Goal: Browse casually

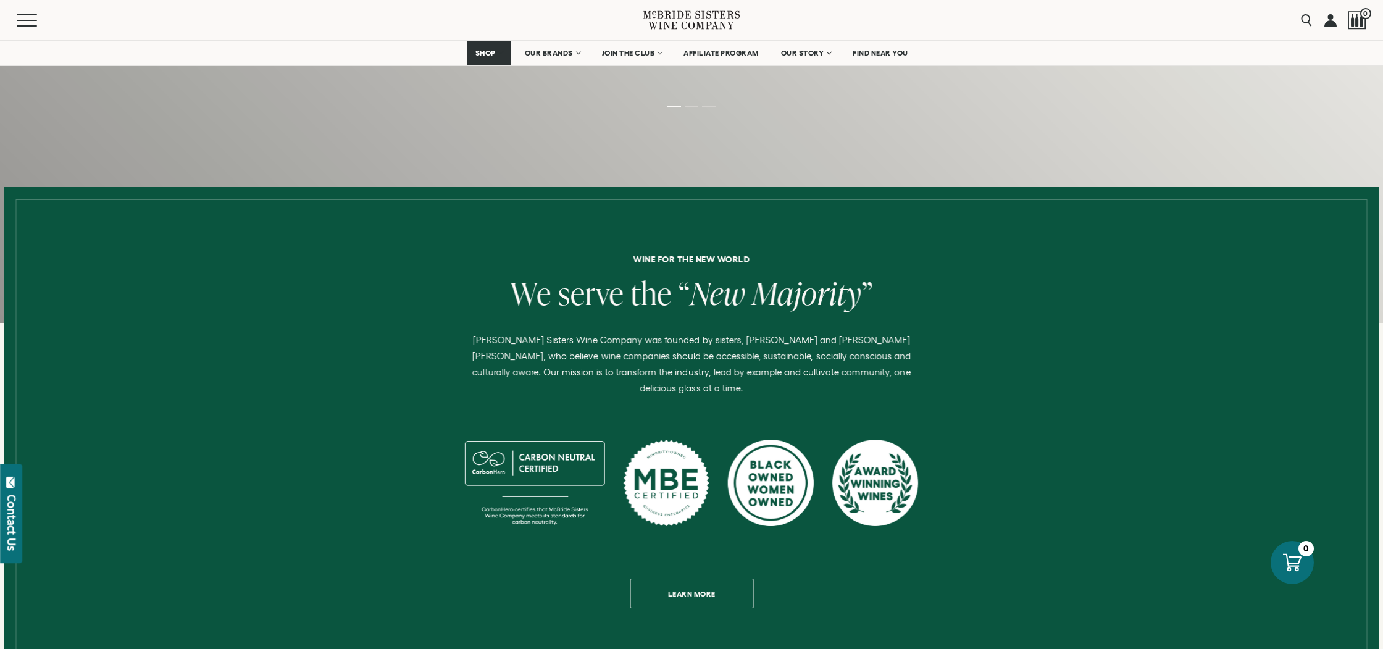
scroll to position [310, 0]
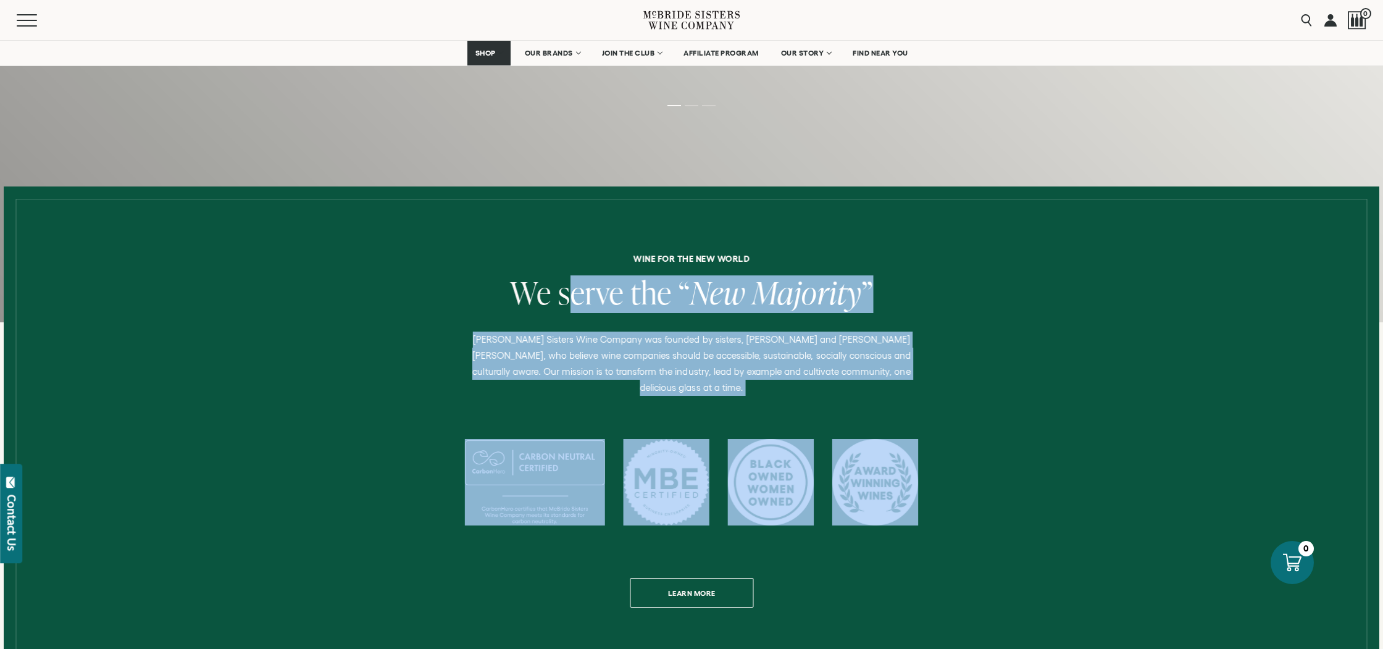
drag, startPoint x: 684, startPoint y: 292, endPoint x: 1068, endPoint y: 437, distance: 411.0
click at [1068, 437] on div "Wine for the new world We serve the “ New Majority ” [PERSON_NAME] Sisters Wine…" at bounding box center [691, 430] width 964 height 353
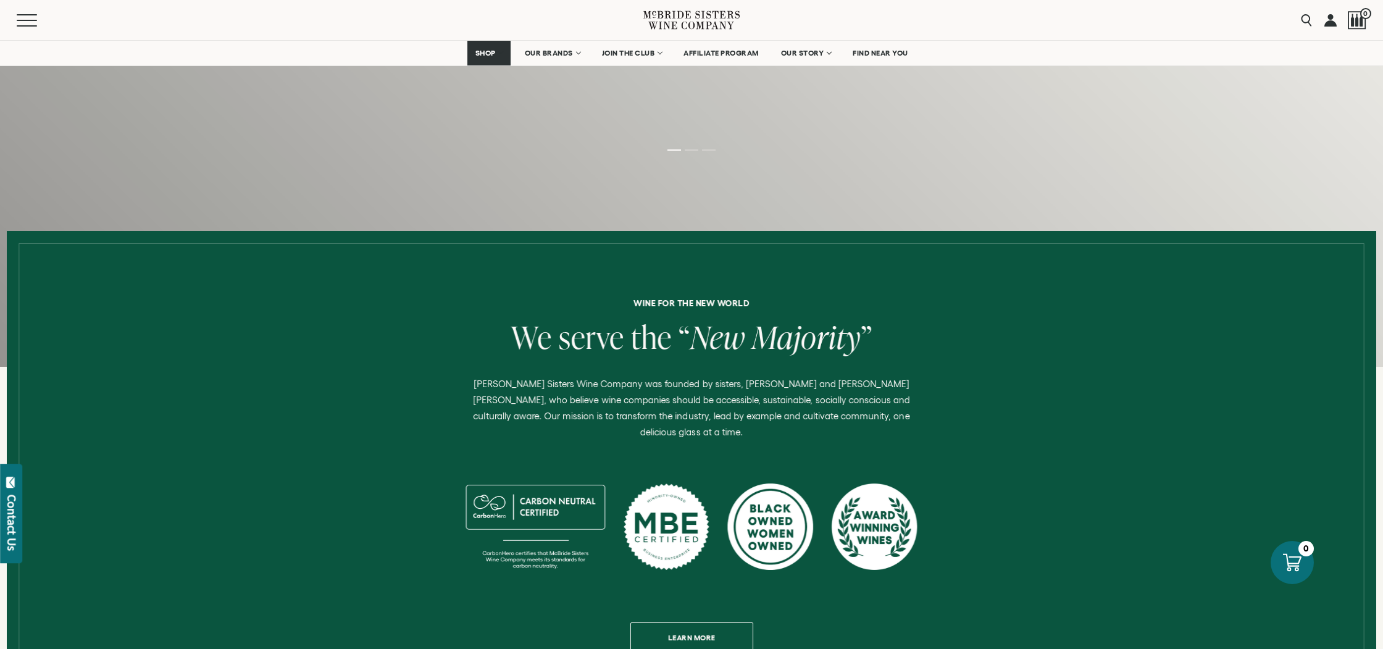
click at [740, 305] on h6 "Wine for the new world" at bounding box center [691, 303] width 960 height 9
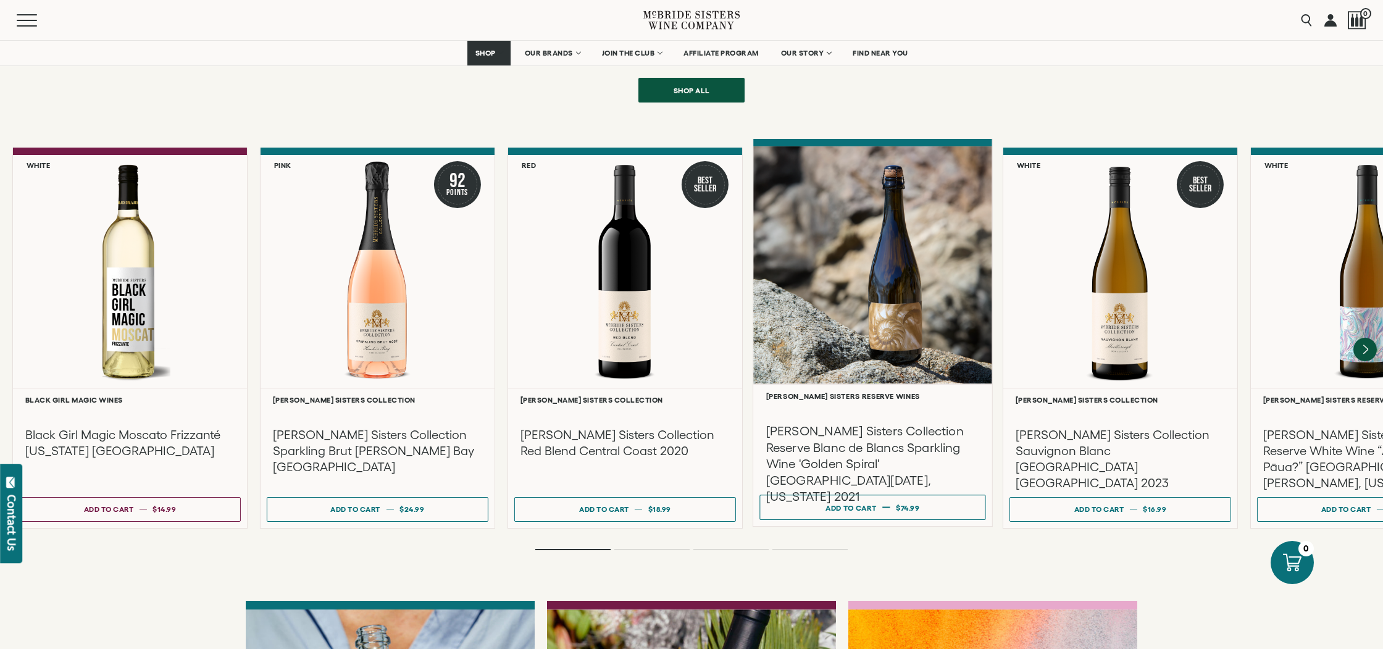
scroll to position [2614, 0]
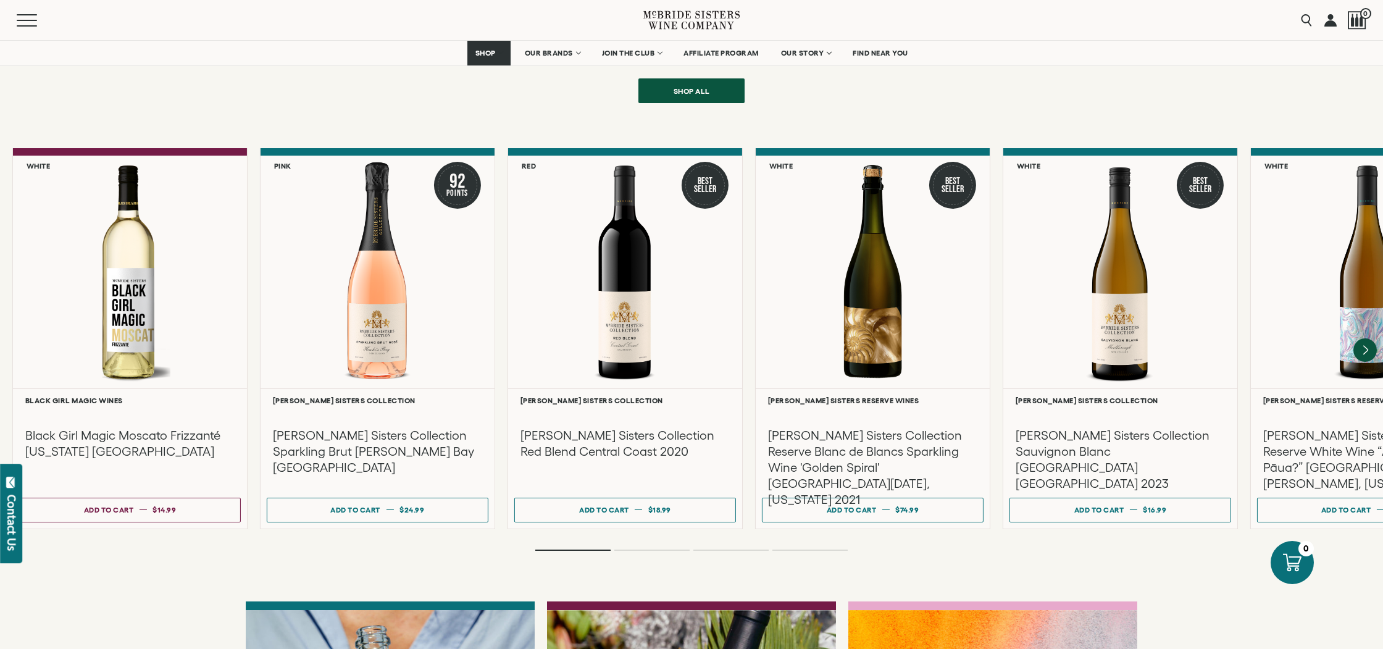
click at [642, 549] on li "Page dot 2" at bounding box center [651, 549] width 75 height 1
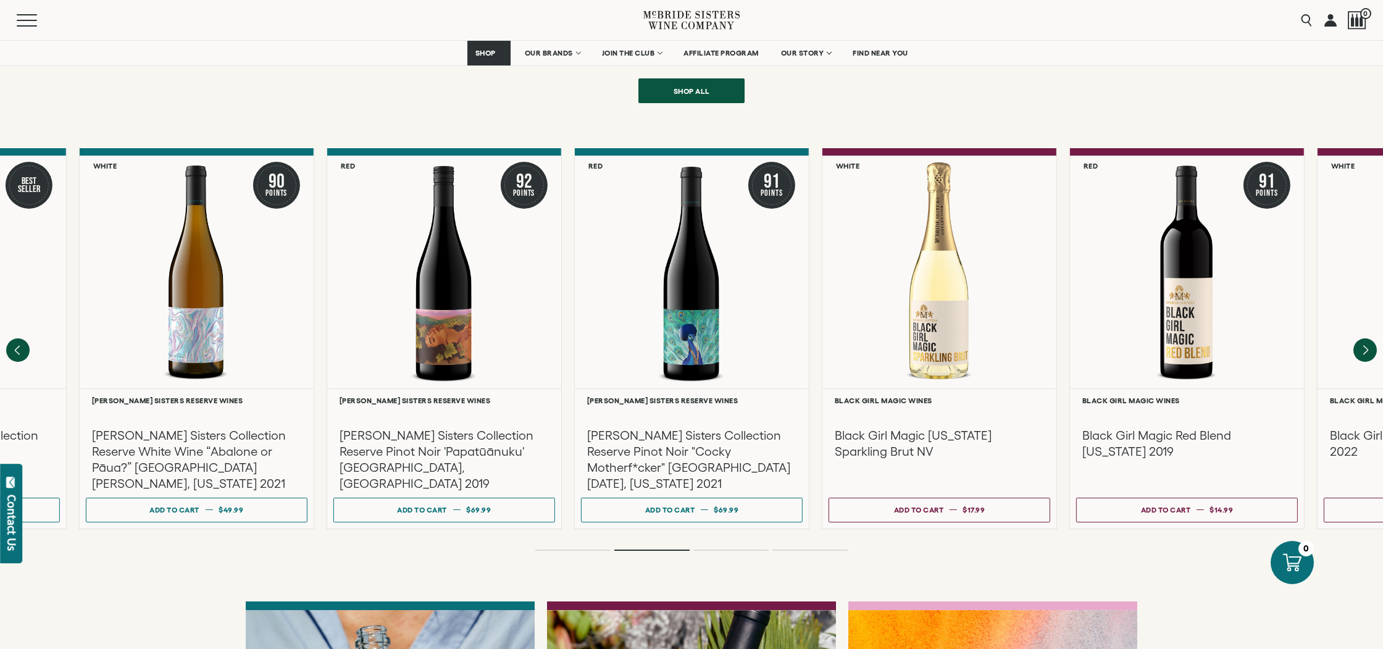
click at [721, 547] on ol at bounding box center [691, 549] width 494 height 5
click at [746, 549] on li "Page dot 3" at bounding box center [730, 549] width 75 height 1
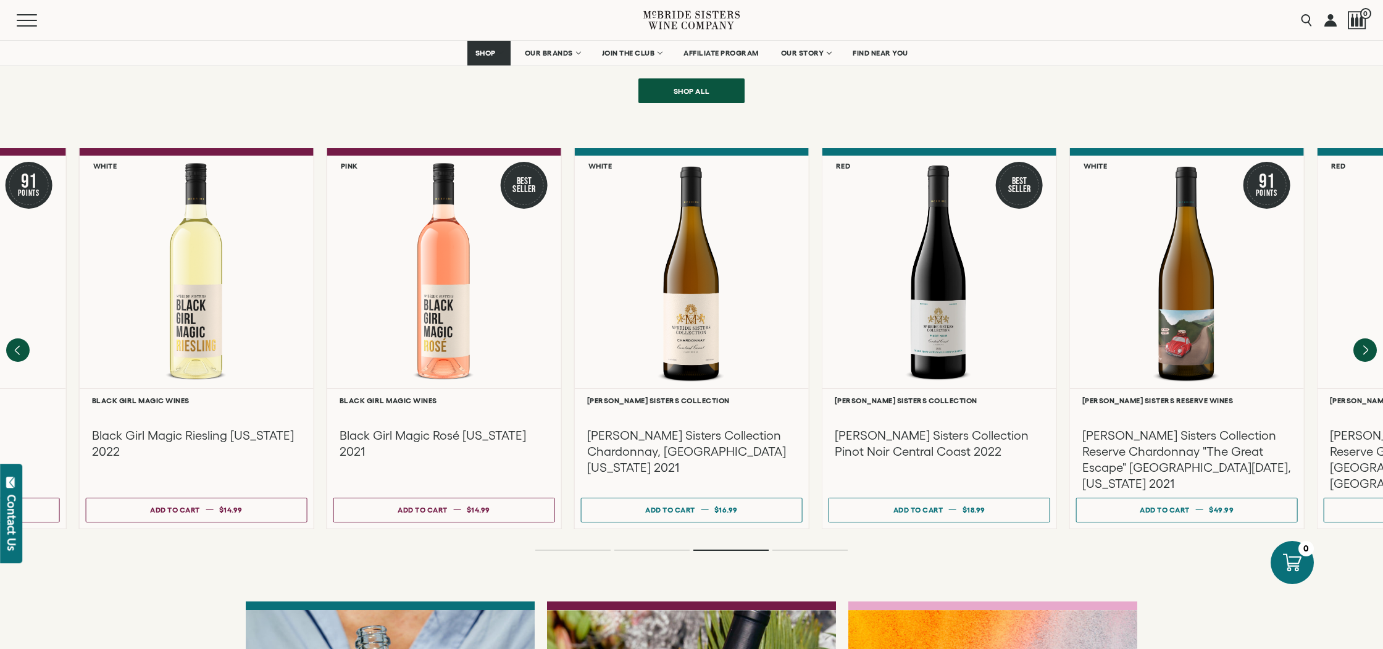
click at [781, 547] on ol at bounding box center [691, 549] width 494 height 5
click at [783, 549] on li "Page dot 4" at bounding box center [809, 549] width 75 height 1
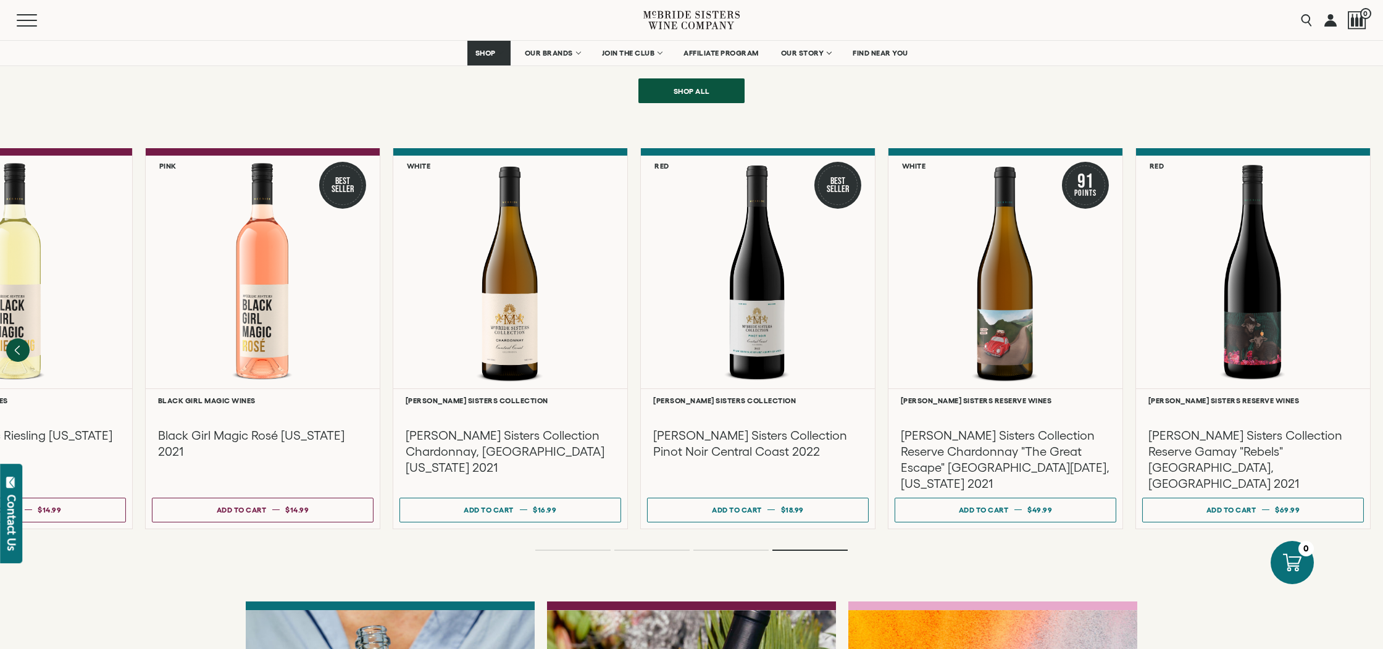
click at [598, 549] on li "Page dot 1" at bounding box center [572, 549] width 75 height 1
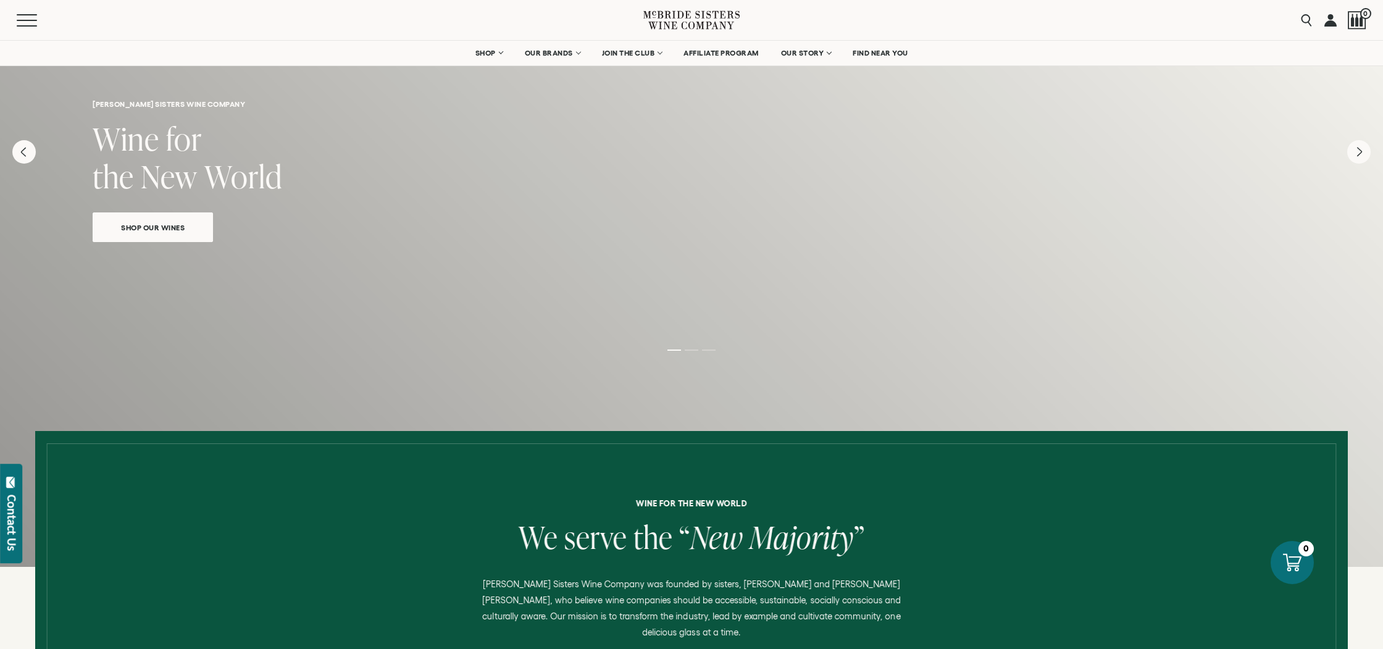
scroll to position [0, 0]
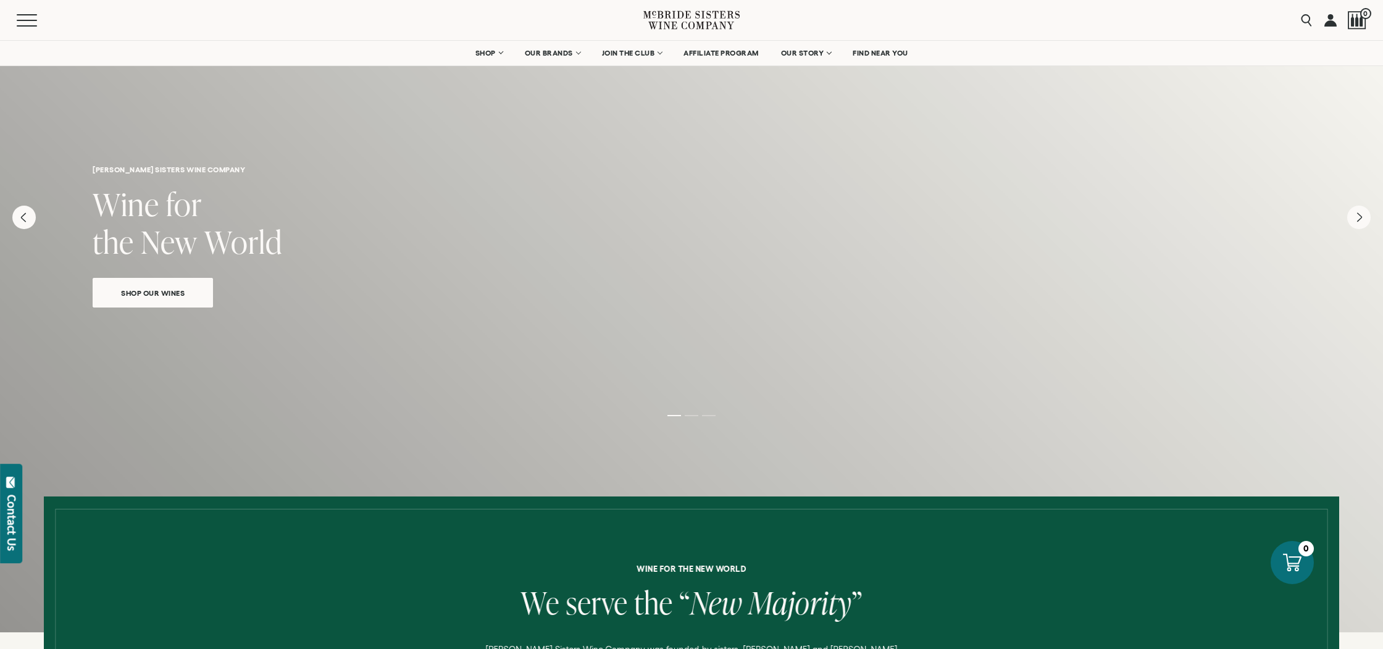
click at [696, 416] on ol at bounding box center [691, 415] width 494 height 5
click at [694, 415] on li "Page dot 2" at bounding box center [691, 415] width 14 height 1
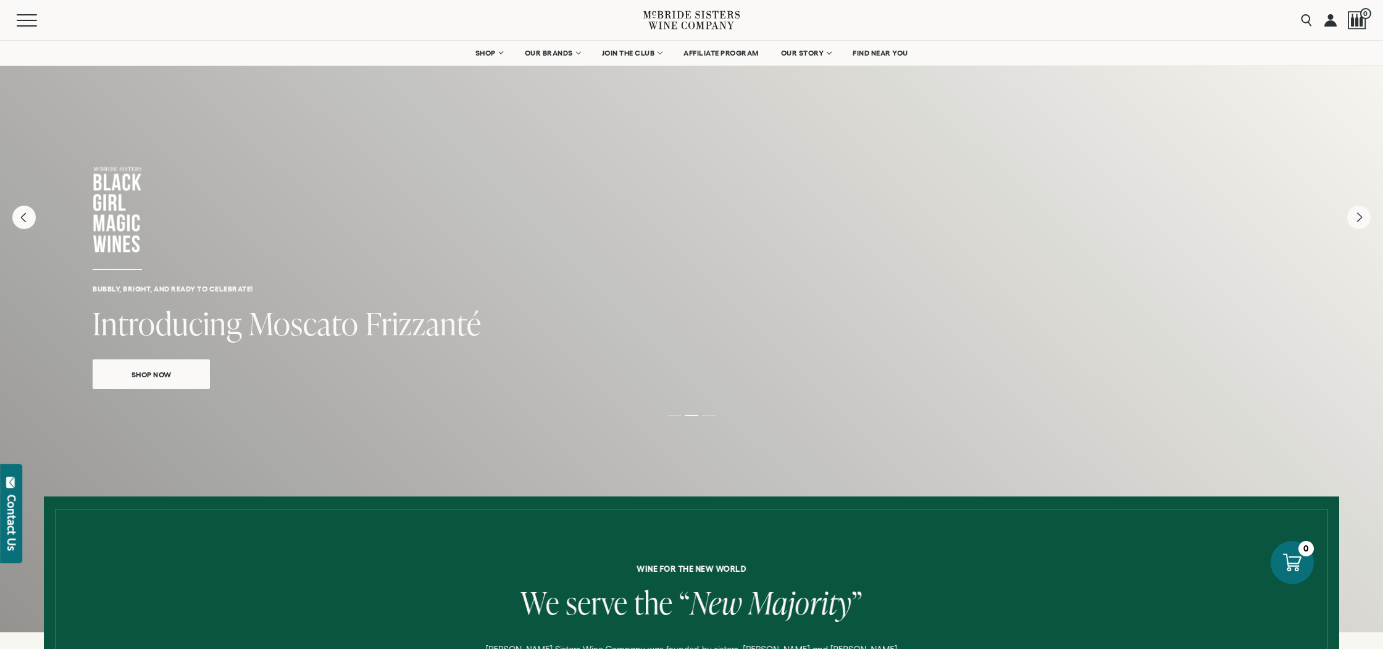
click at [705, 415] on li "Page dot 3" at bounding box center [709, 415] width 14 height 1
